Goal: Information Seeking & Learning: Learn about a topic

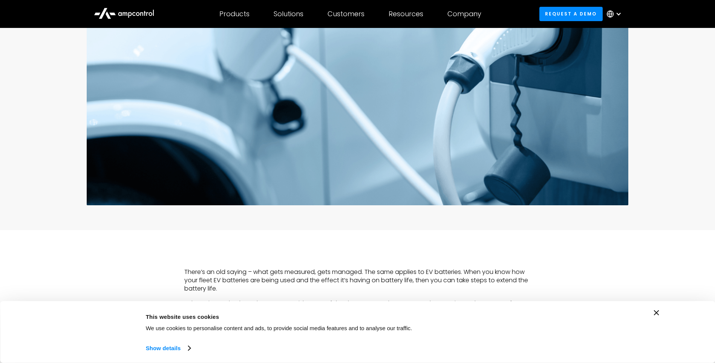
scroll to position [415, 0]
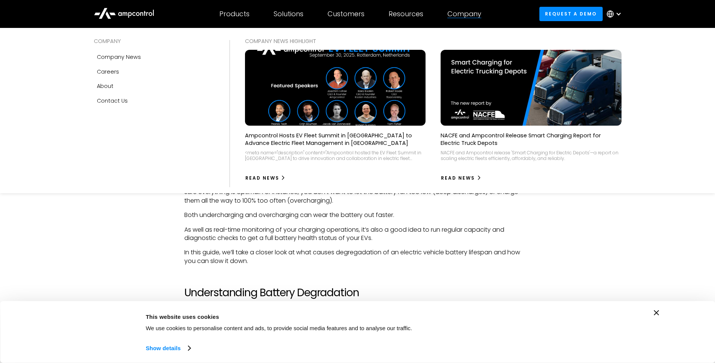
click at [462, 14] on div "Company" at bounding box center [464, 14] width 34 height 8
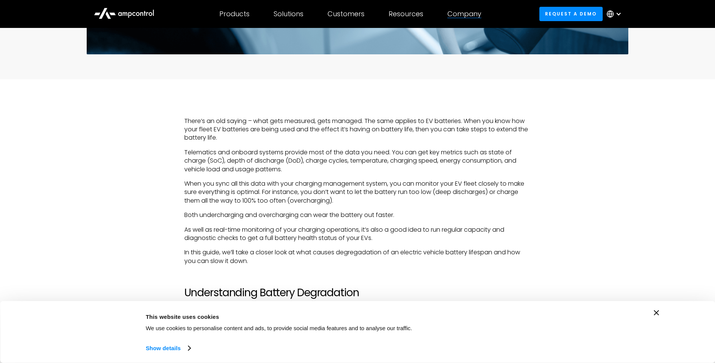
click at [462, 14] on div "Company" at bounding box center [464, 14] width 34 height 8
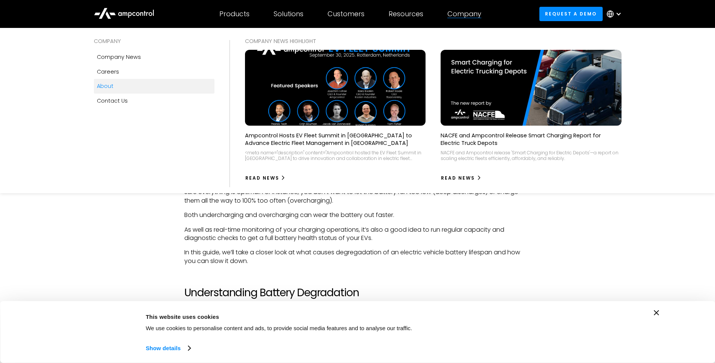
click at [109, 88] on div "About" at bounding box center [105, 86] width 17 height 8
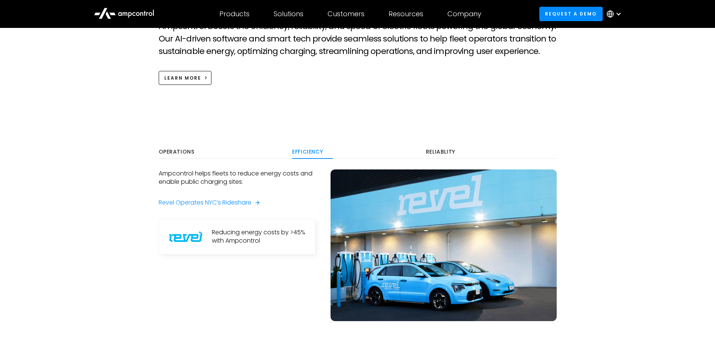
scroll to position [415, 0]
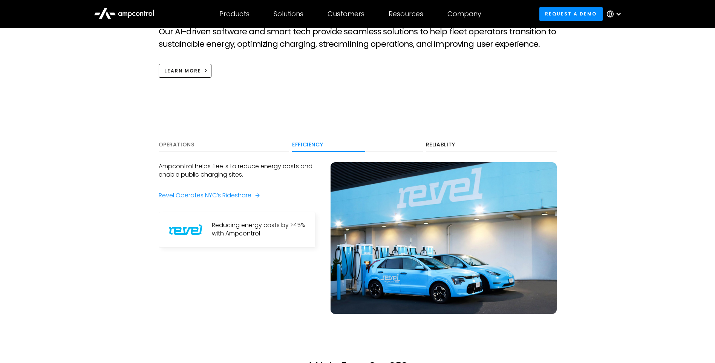
click at [169, 143] on div "Operations" at bounding box center [224, 144] width 131 height 7
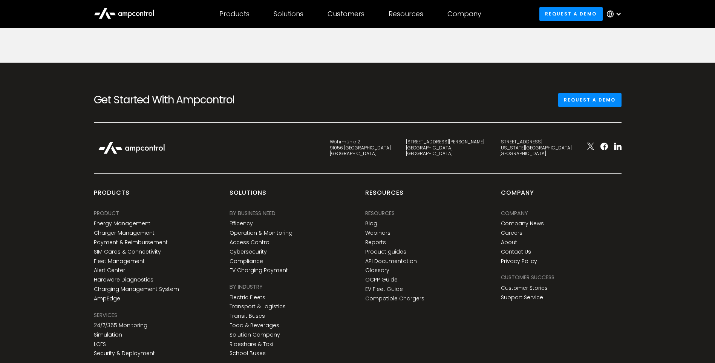
scroll to position [2789, 0]
